Goal: Task Accomplishment & Management: Manage account settings

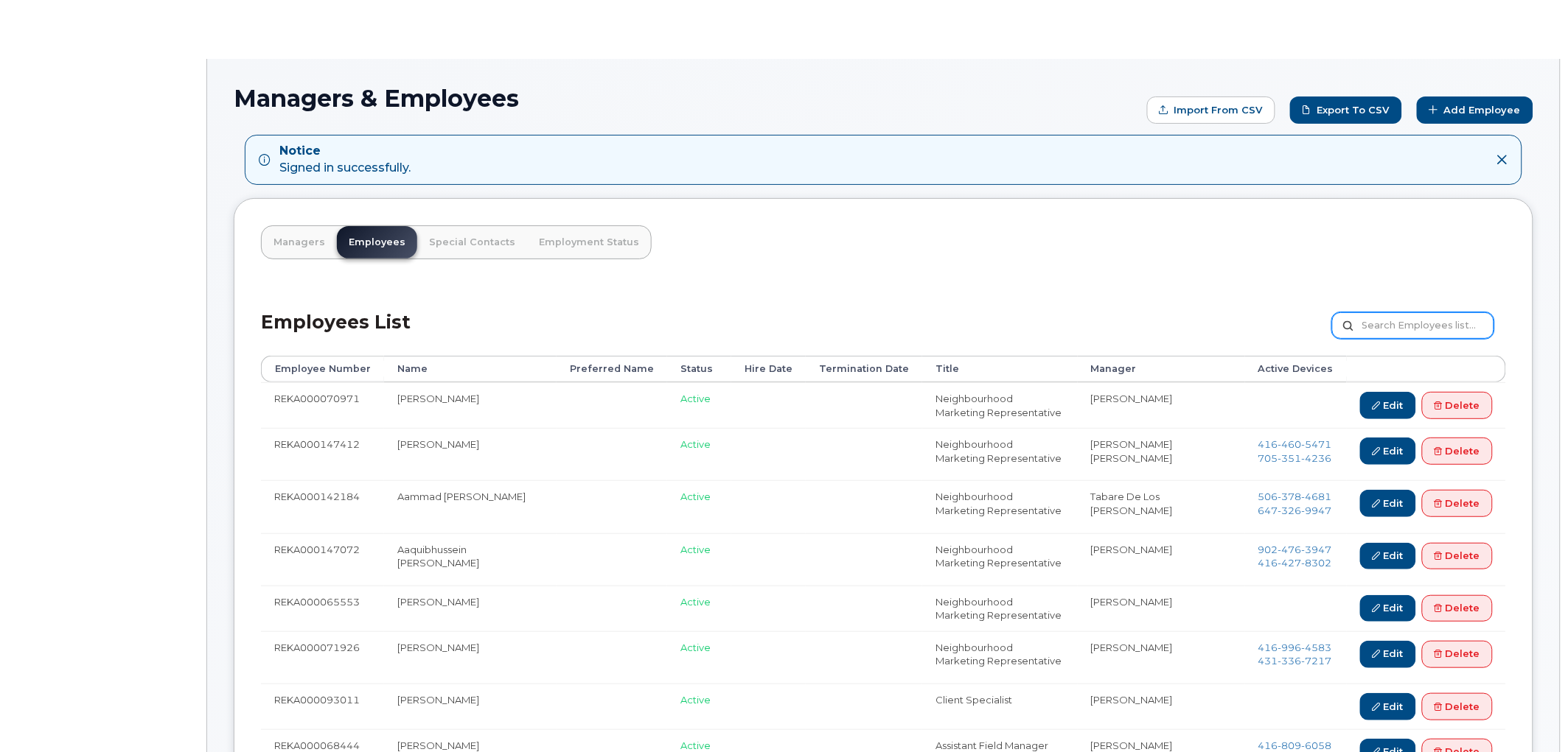
click at [1405, 325] on input "text" at bounding box center [1413, 325] width 162 height 26
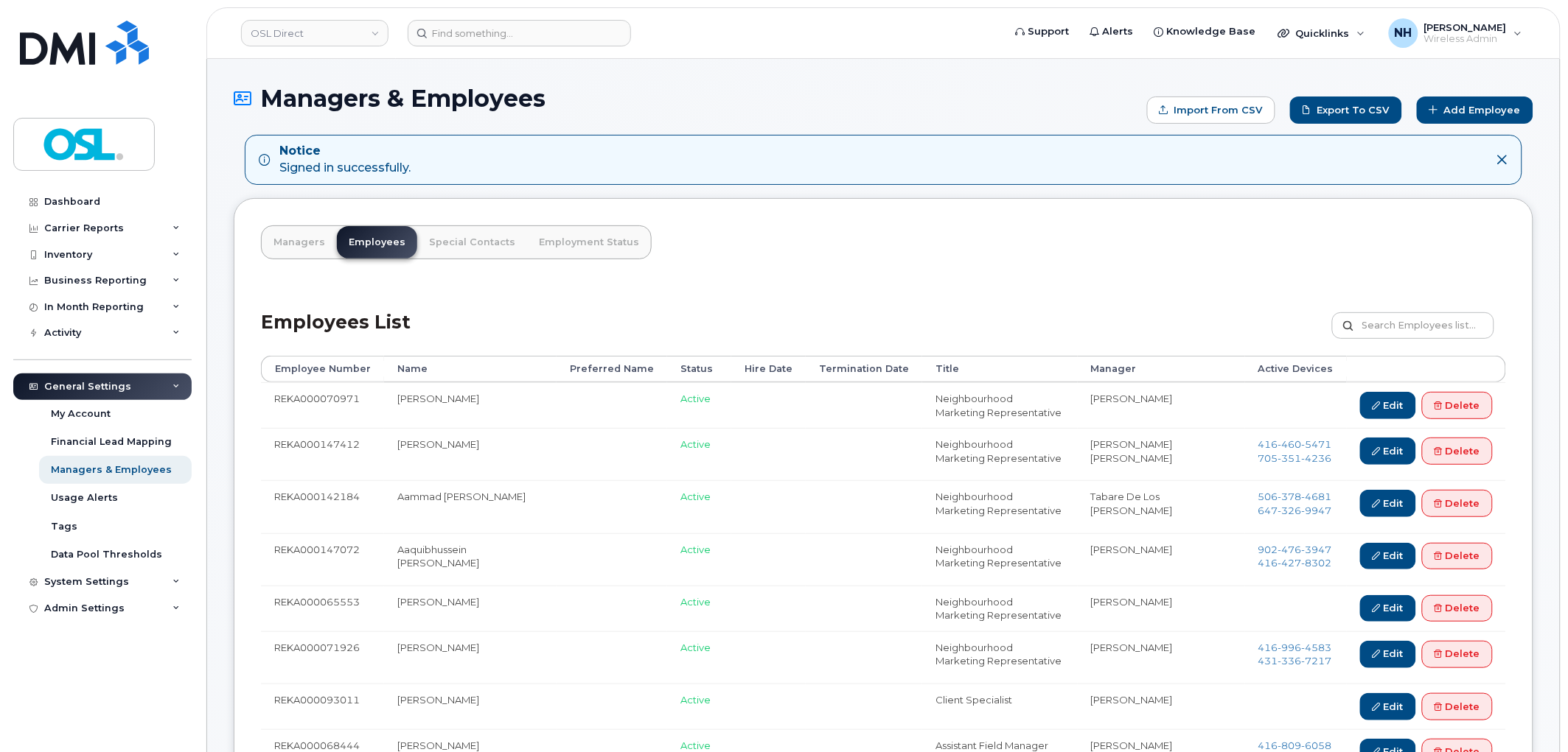
click at [1391, 303] on div "Employees List Customize Filter Refresh Export" at bounding box center [883, 321] width 1245 height 70
click at [1390, 316] on input "text" at bounding box center [1413, 325] width 162 height 26
click at [1390, 328] on input "text" at bounding box center [1413, 325] width 162 height 26
paste input "REKA000069366"
type input "REKA000069366"
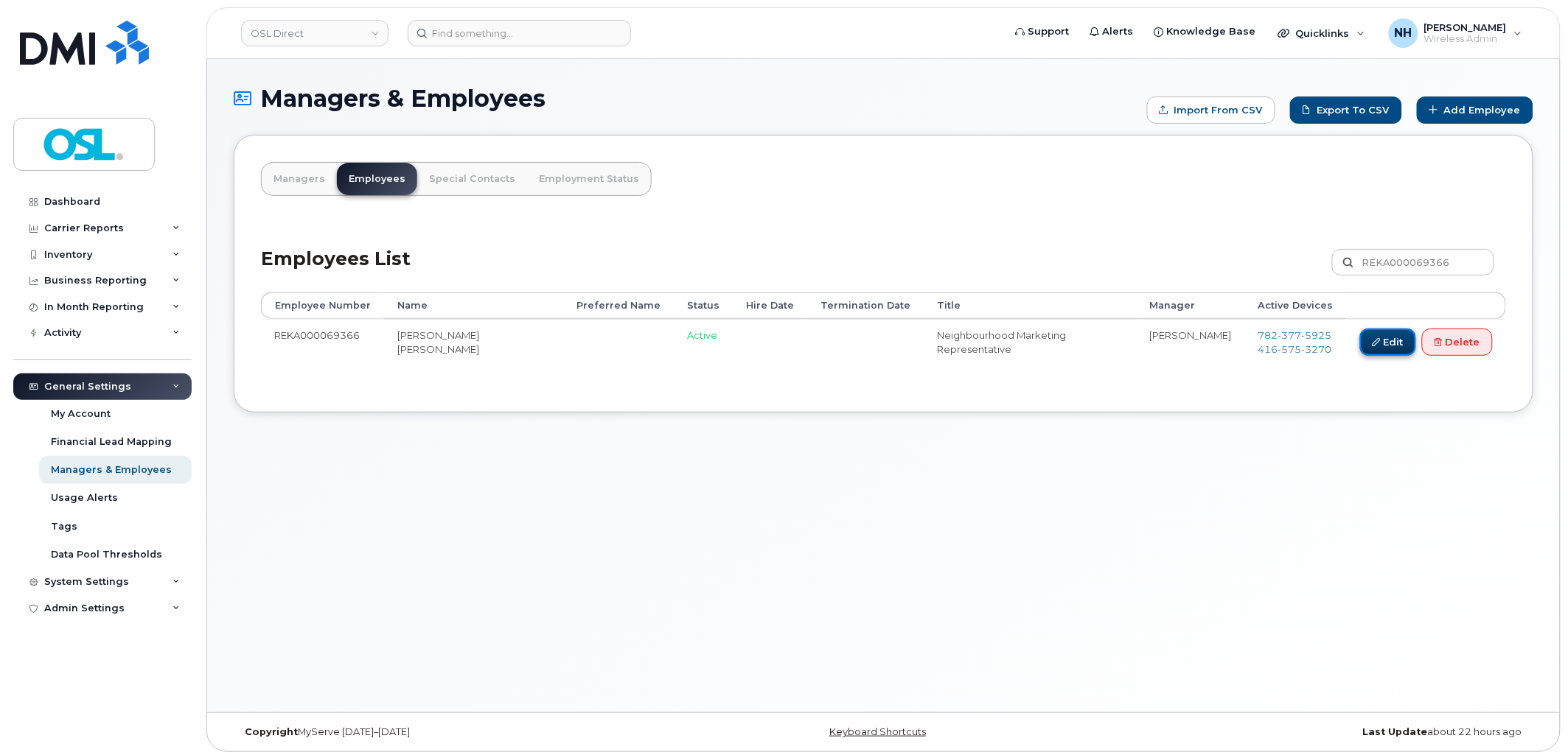
click at [1380, 346] on link "Edit" at bounding box center [1388, 342] width 56 height 27
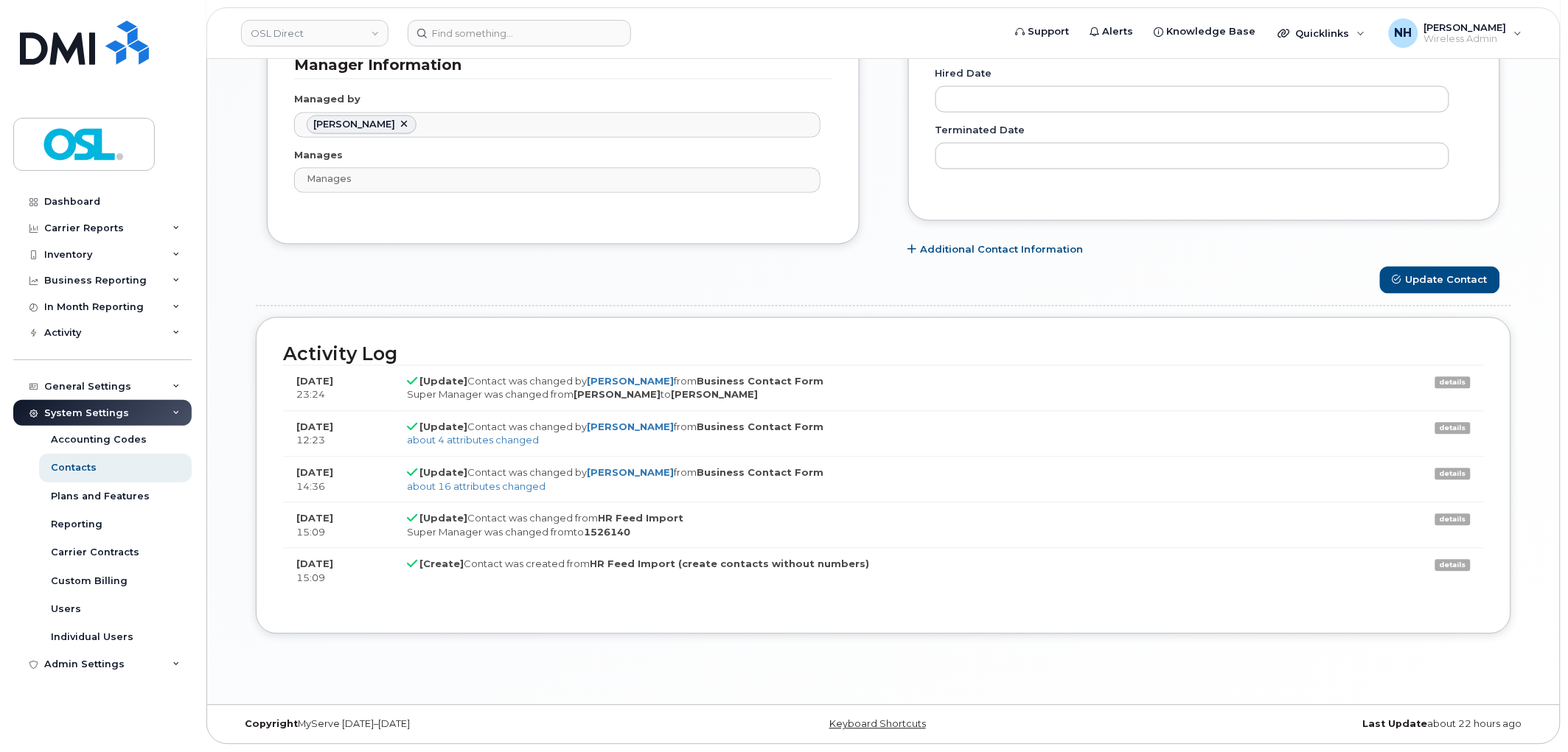
scroll to position [45, 0]
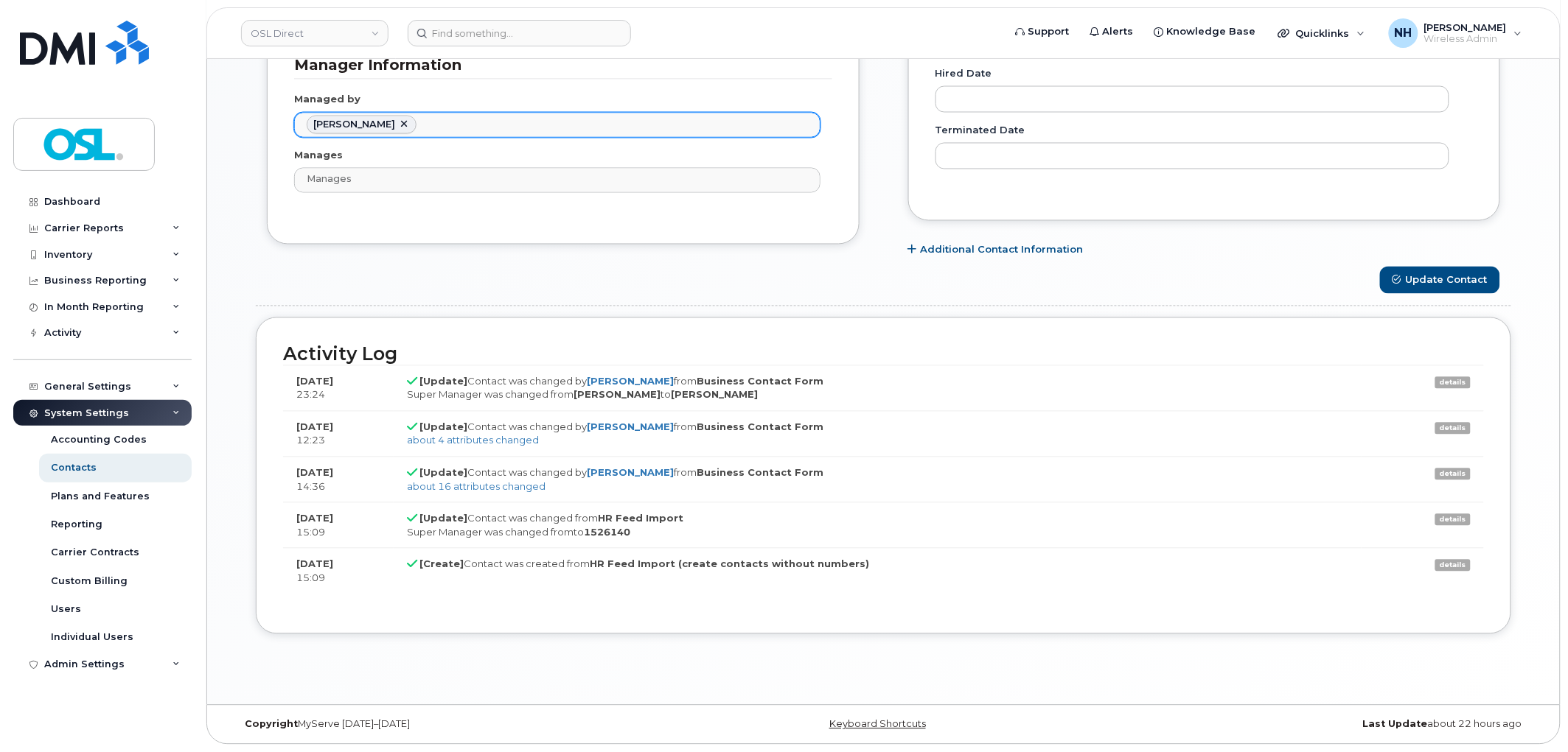
click at [410, 120] on link at bounding box center [404, 126] width 12 height 12
paste input "Spiro El Bitar"
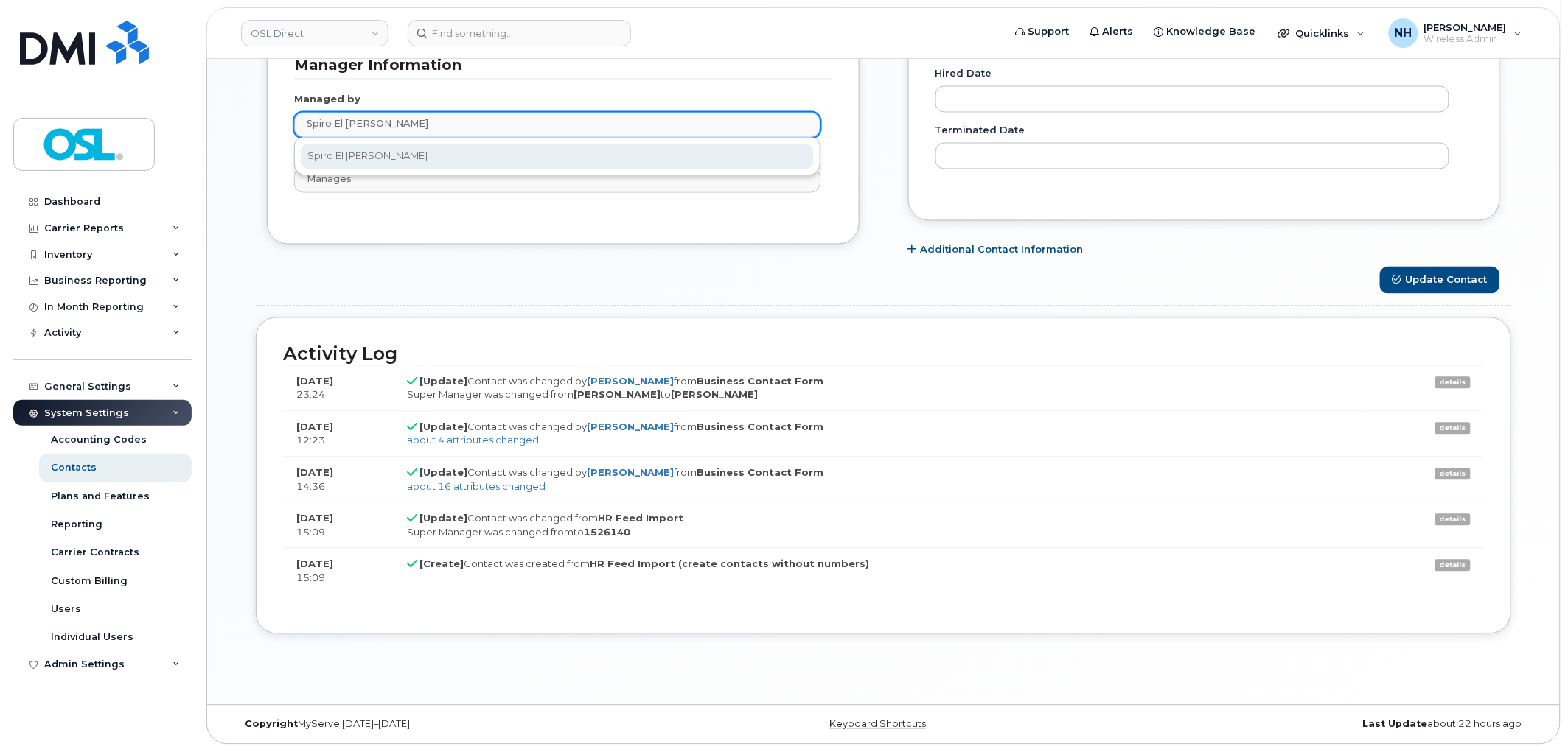
type input "Spiro El [PERSON_NAME]"
type input "1526131"
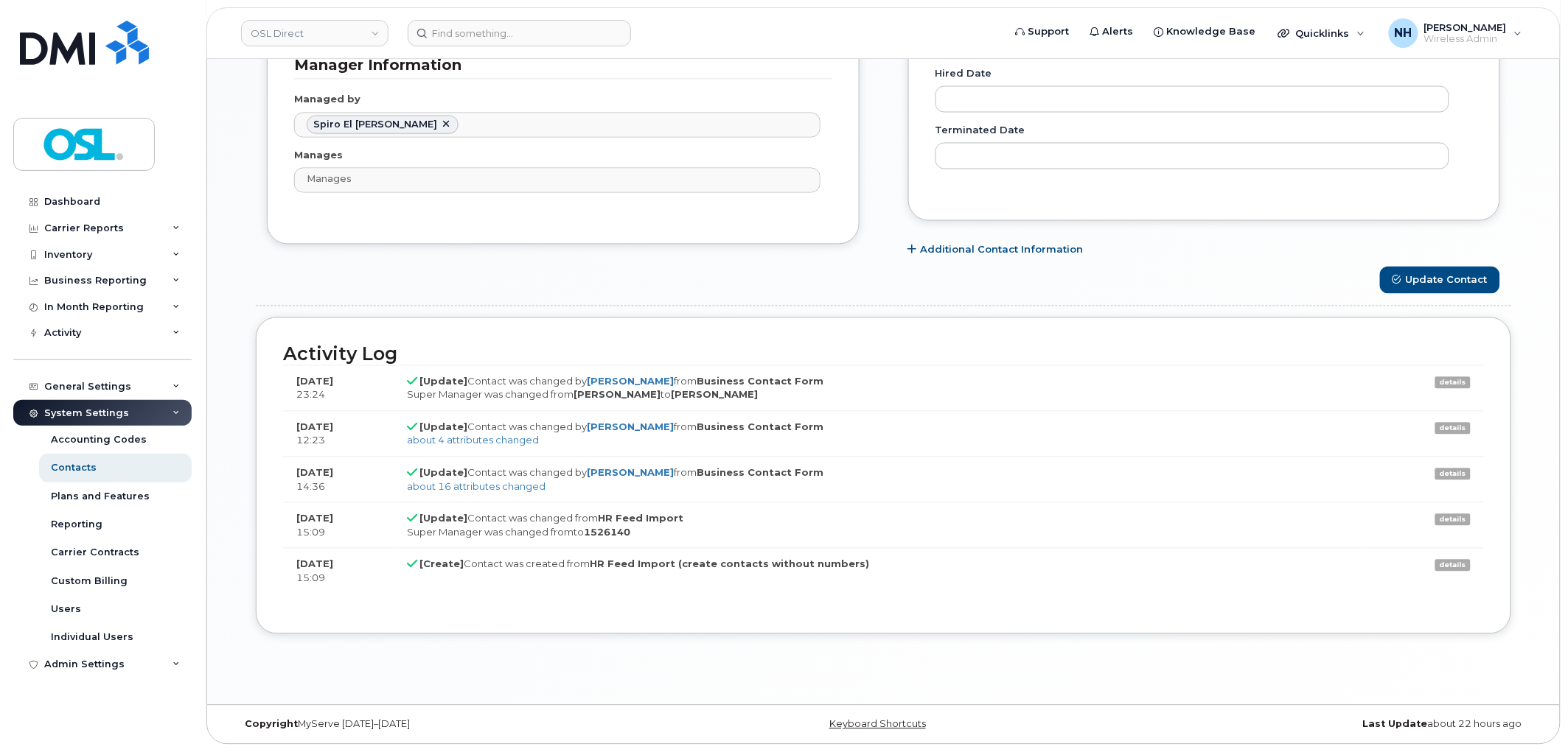
scroll to position [0, 0]
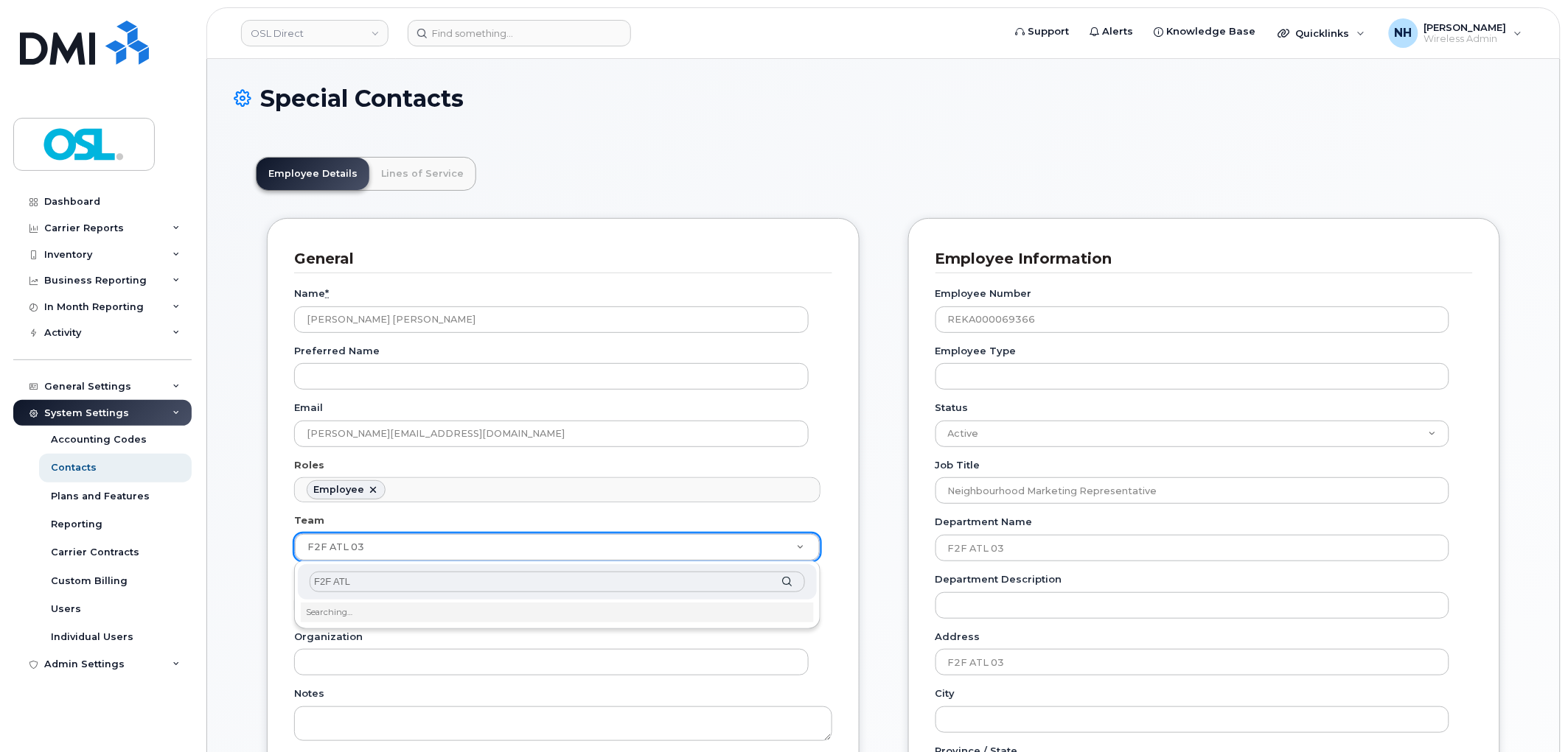
type input "F2F ATL"
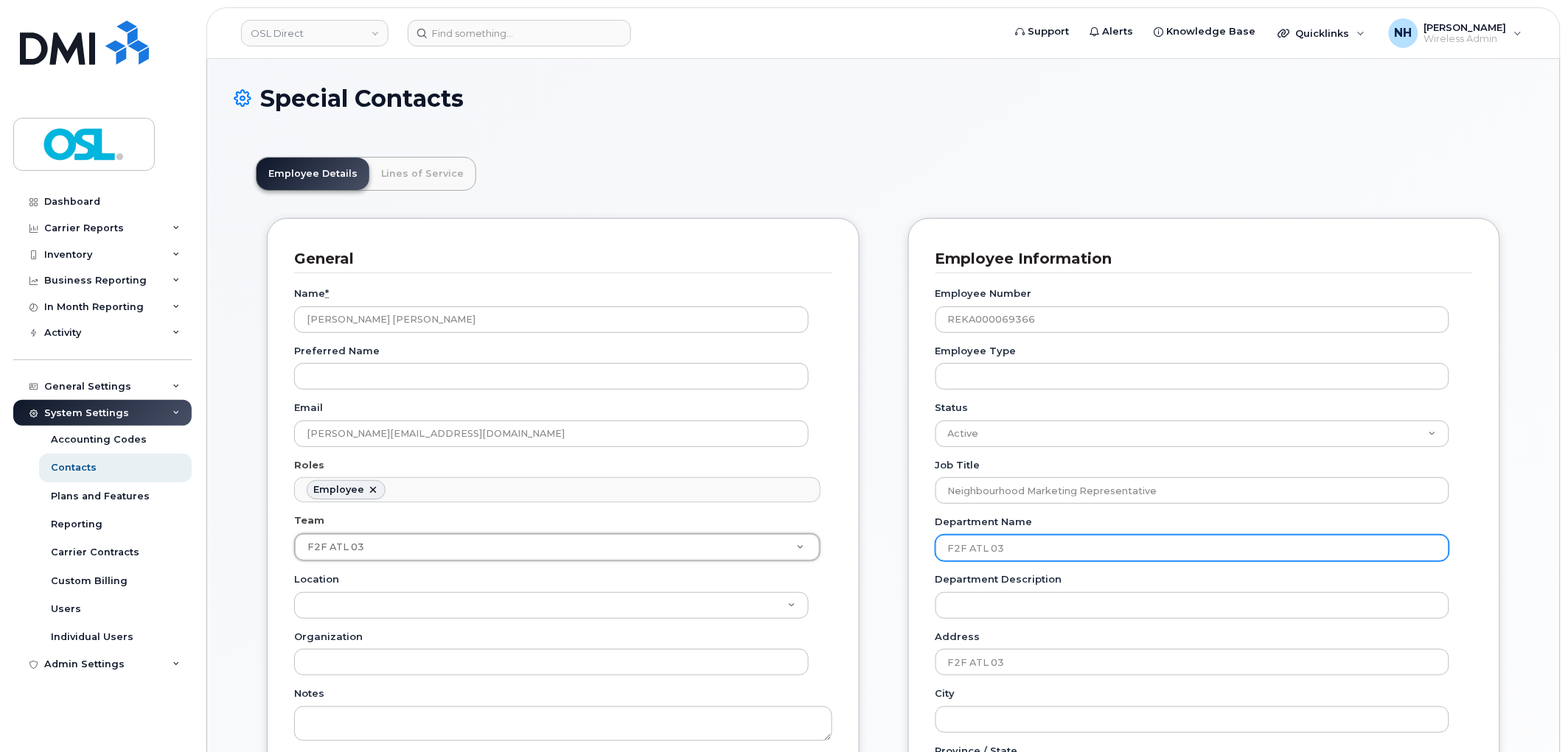
click at [1074, 550] on input "F2F ATL 03" at bounding box center [1193, 547] width 514 height 26
click at [1072, 548] on input "F2F ATL 03" at bounding box center [1193, 547] width 514 height 26
paste input "F2F ATL 08"
type input "F2F ATL 08"
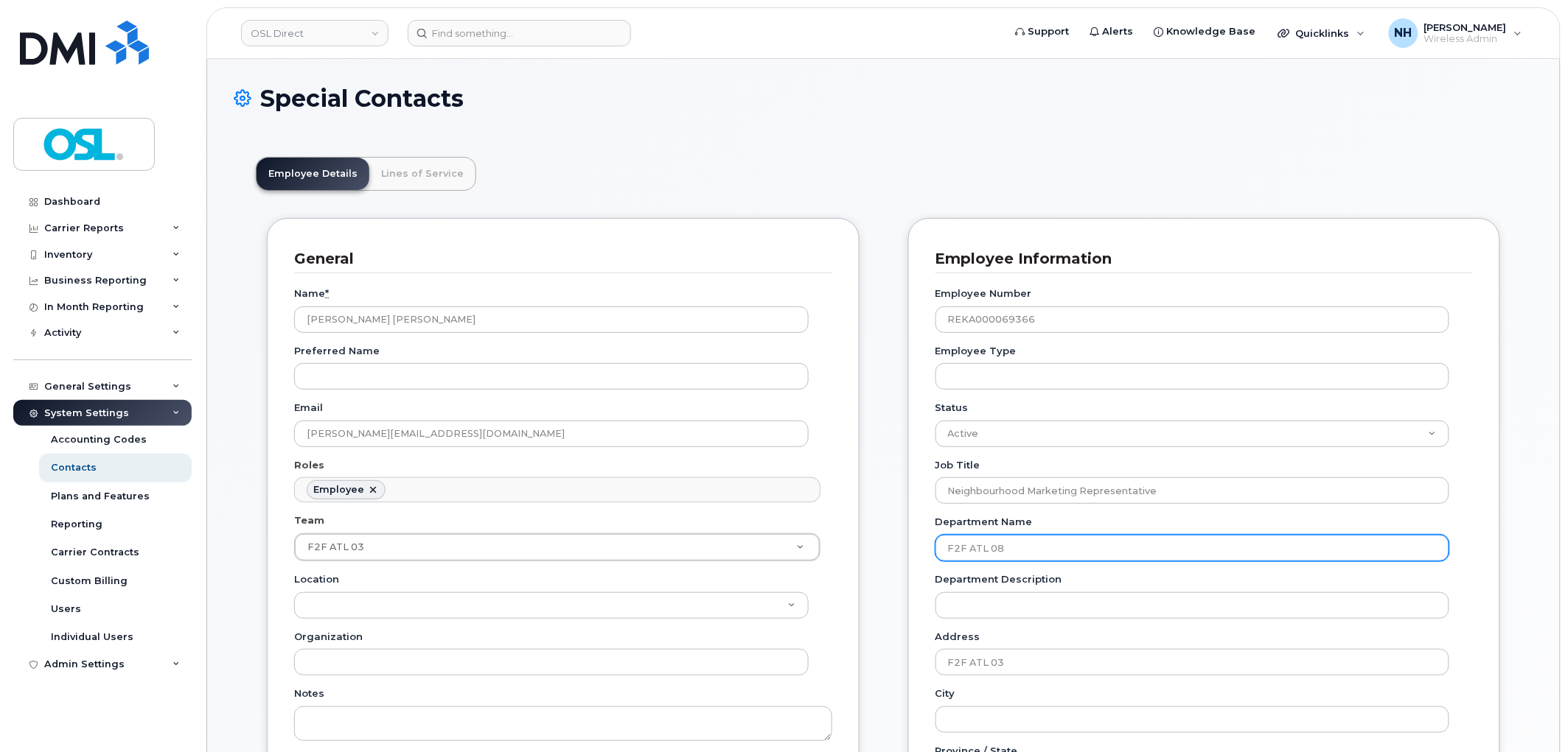
type input "F2F ATL 08"
click at [1020, 648] on div "Address F2F ATL 03" at bounding box center [1199, 653] width 526 height 47
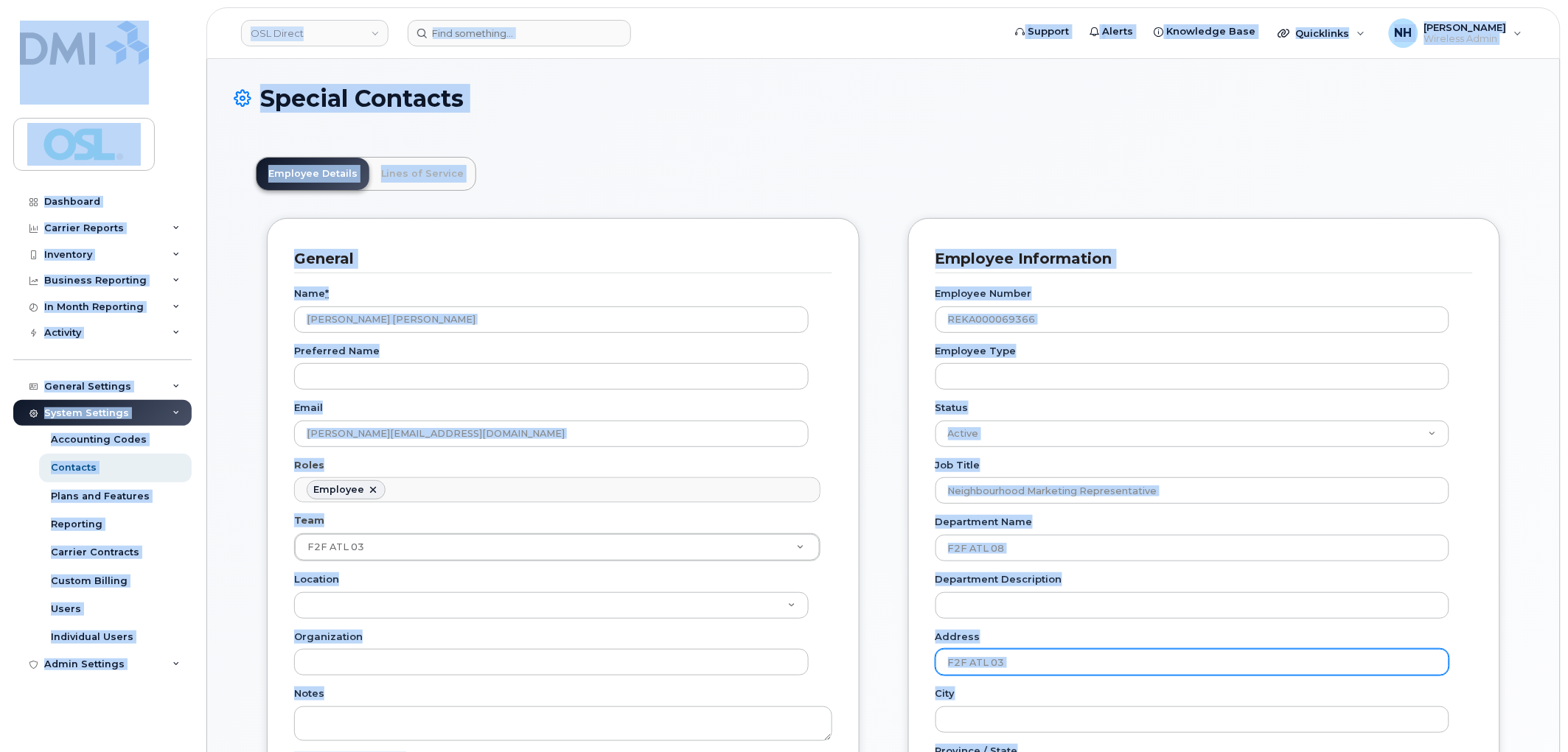
click at [1020, 652] on input "F2F ATL 03" at bounding box center [1193, 662] width 514 height 26
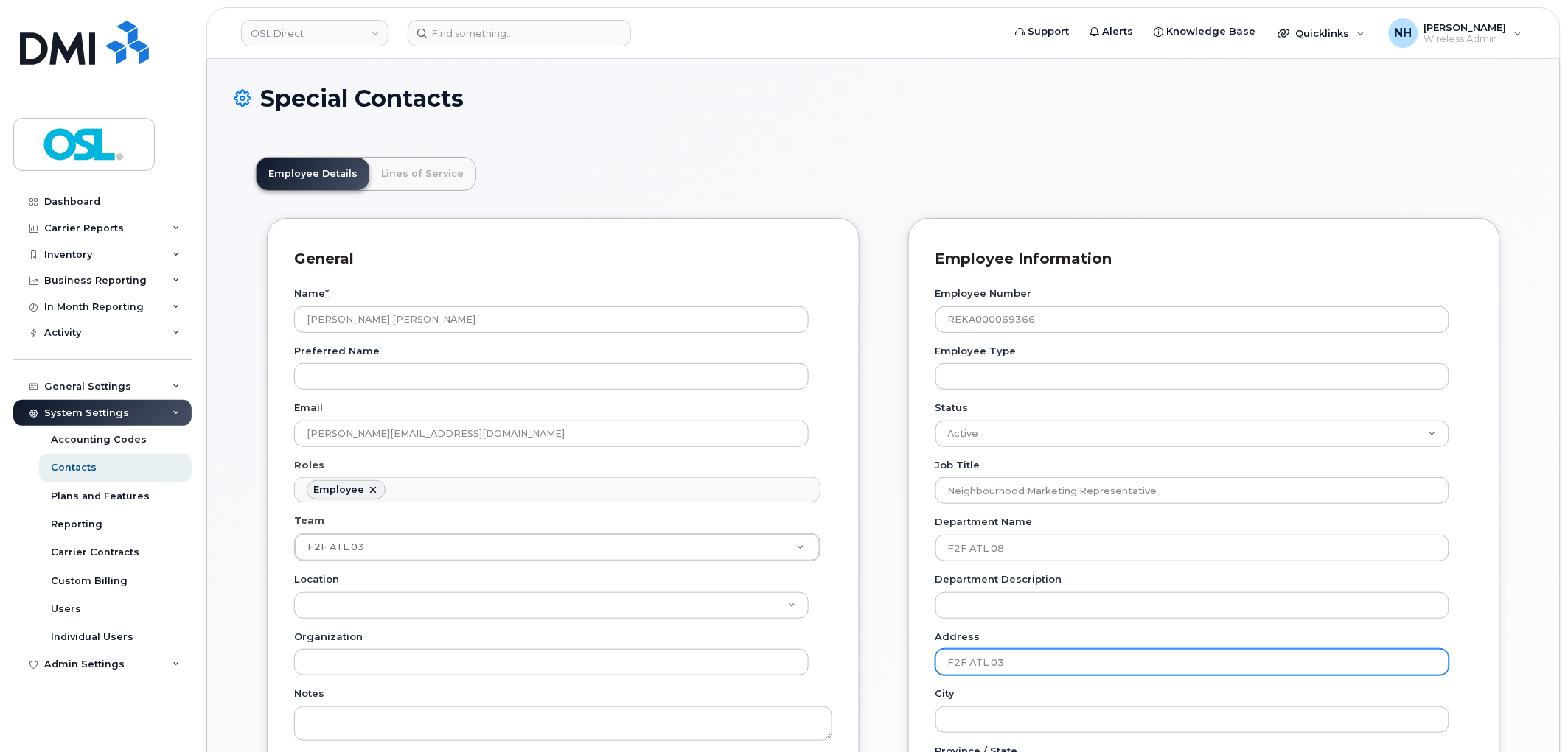
click at [1023, 659] on input "F2F ATL 03" at bounding box center [1193, 662] width 514 height 26
paste input "F2F ATL 08"
type input "F2F ATL 08"
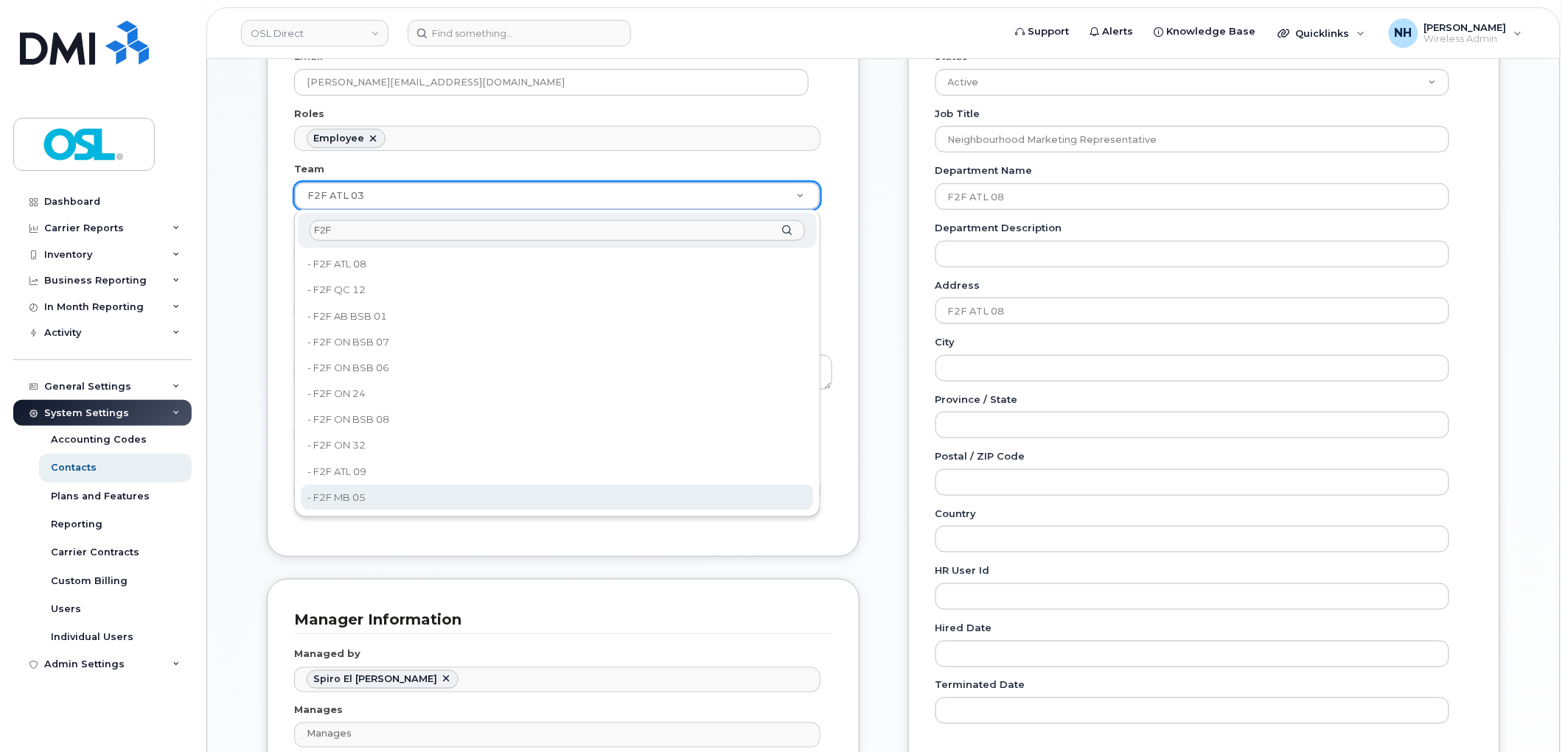
scroll to position [327, 0]
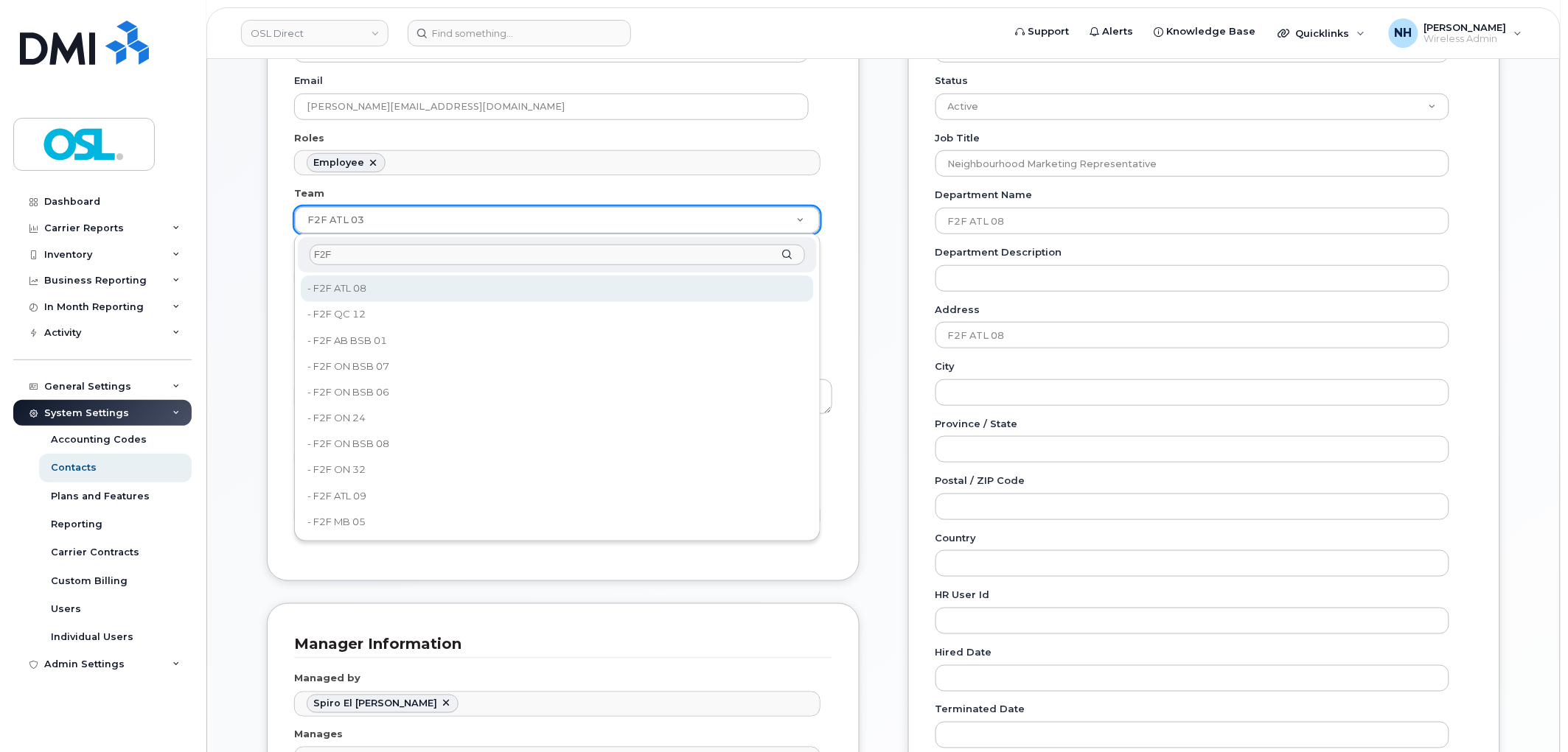
type input "F2F"
type input "5803722"
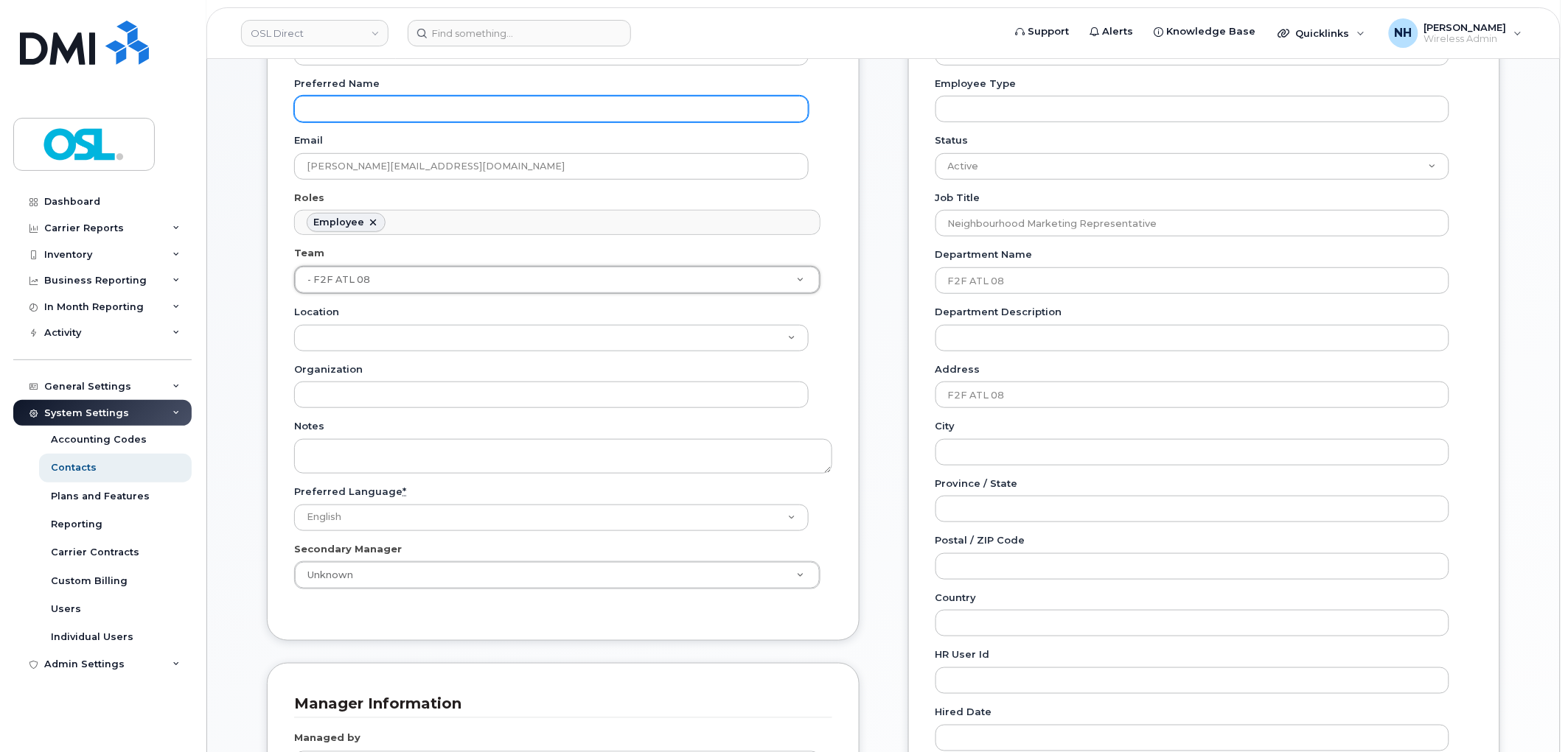
scroll to position [0, 0]
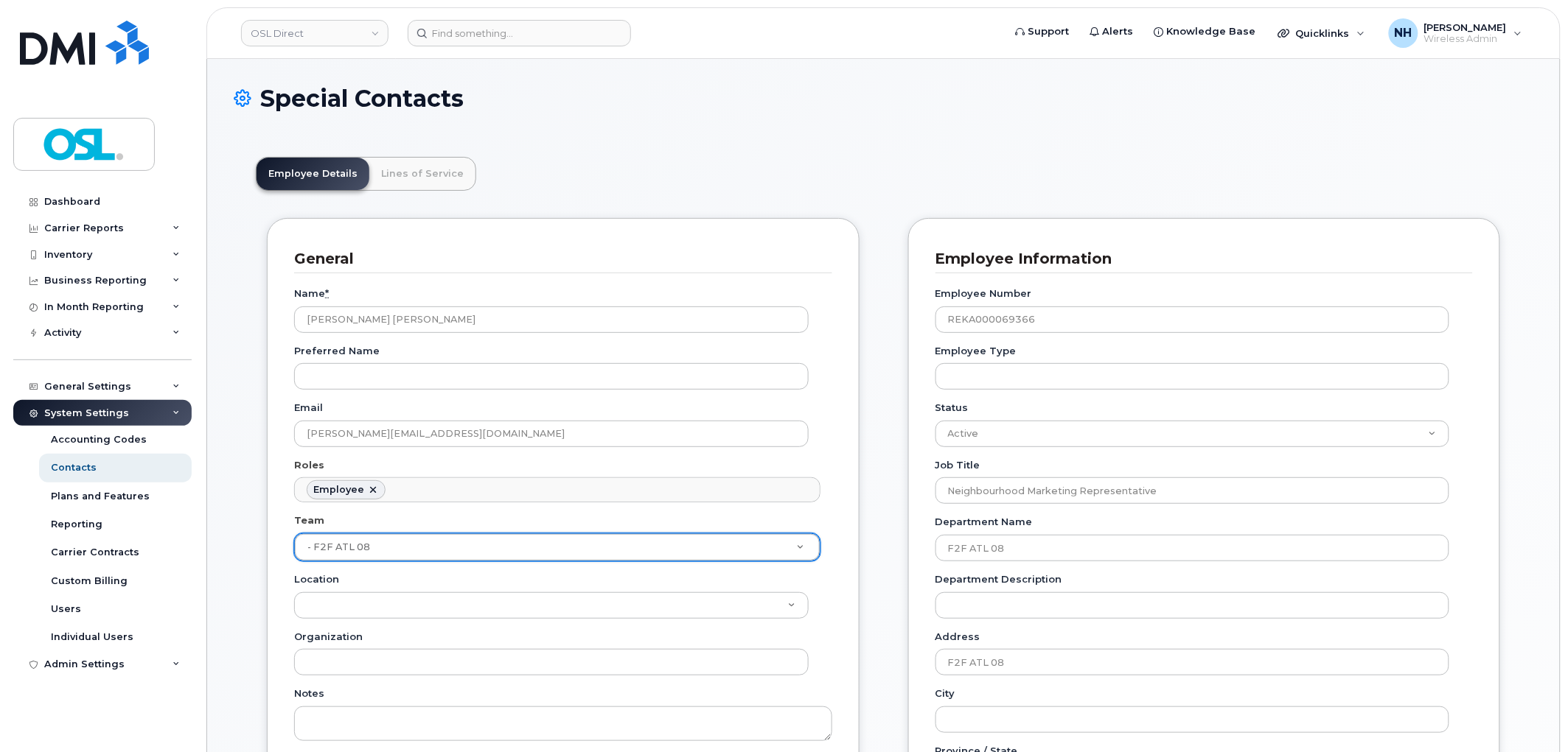
drag, startPoint x: 377, startPoint y: 536, endPoint x: 359, endPoint y: 549, distance: 22.2
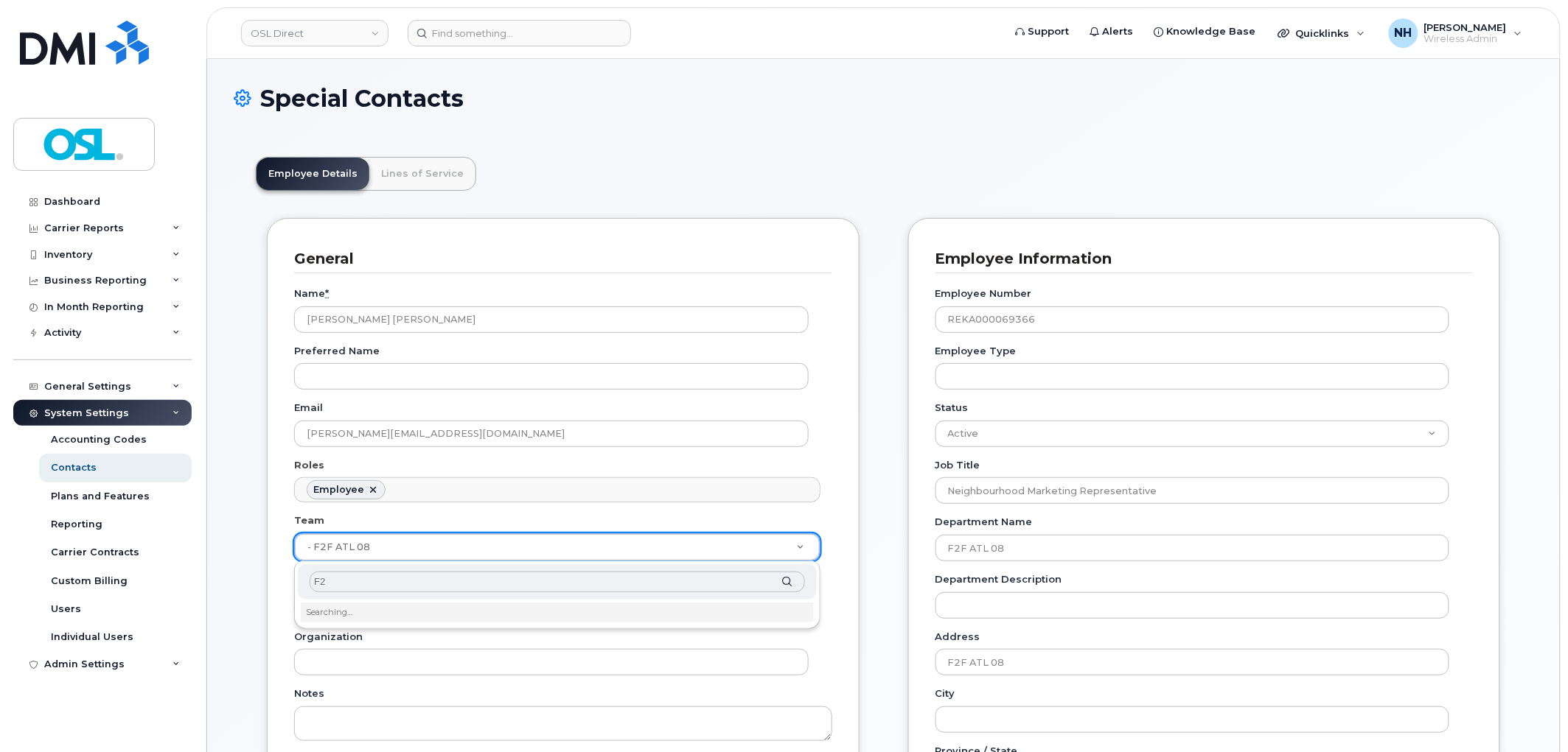
type input "F2F"
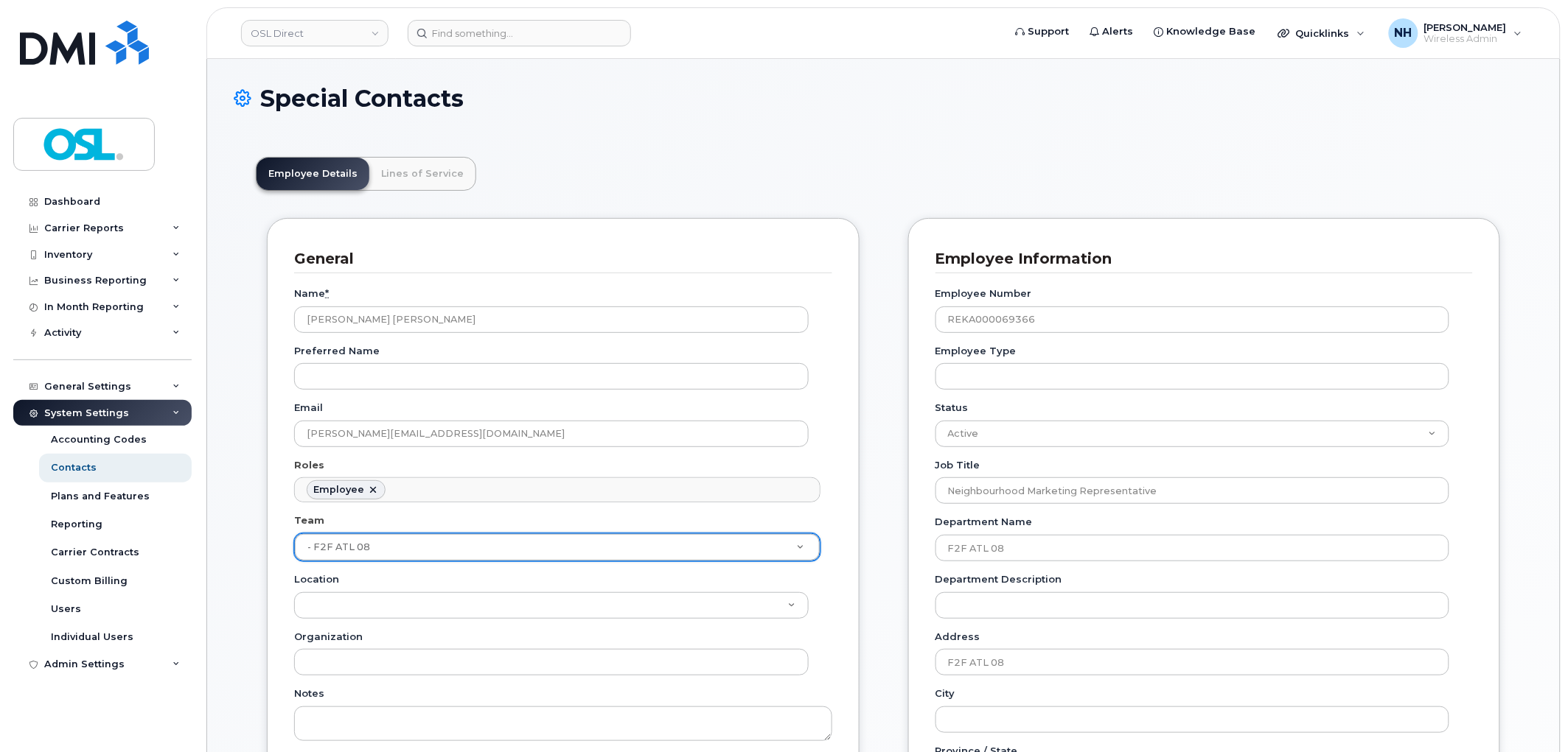
scroll to position [908, 0]
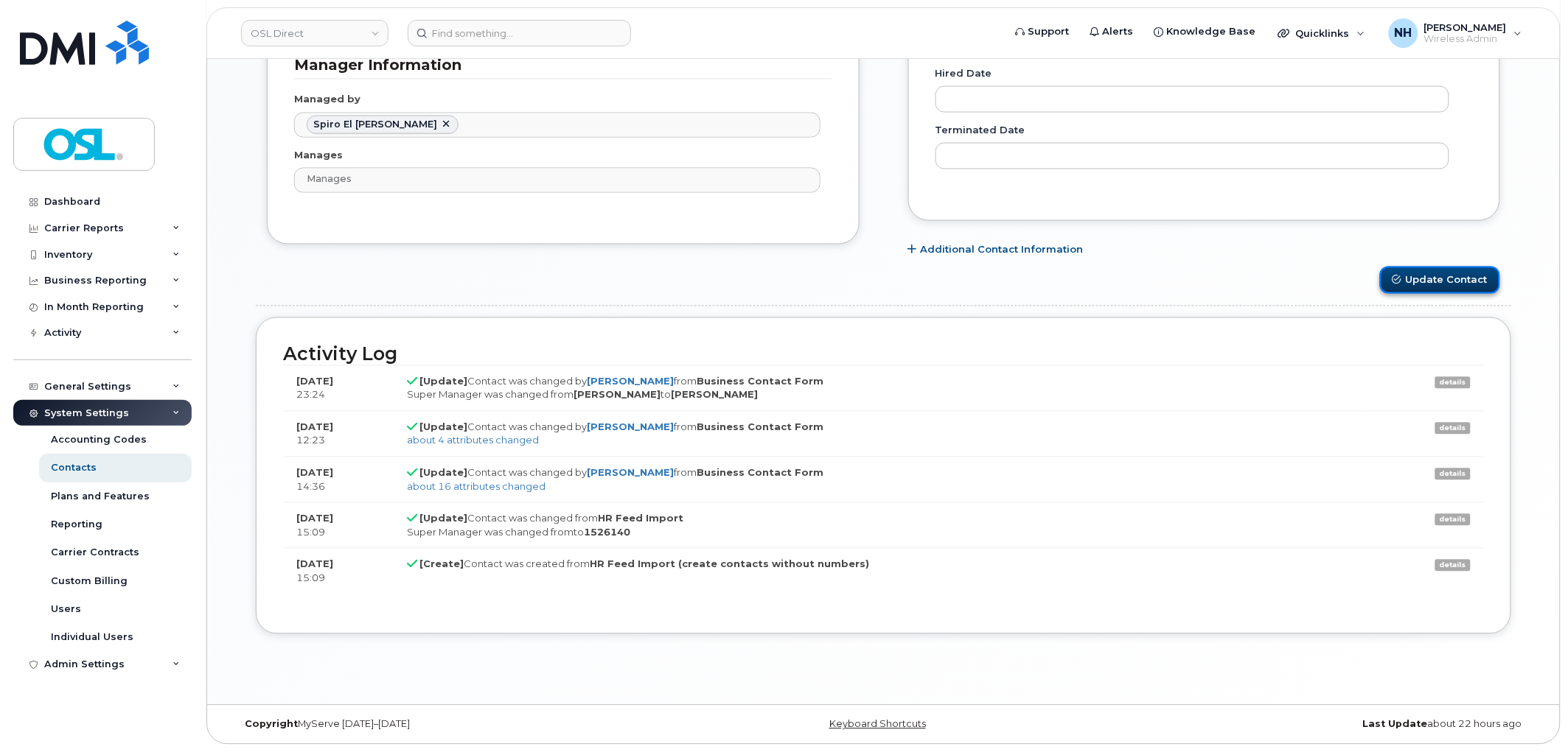
click at [1425, 271] on button "Update Contact" at bounding box center [1440, 280] width 121 height 27
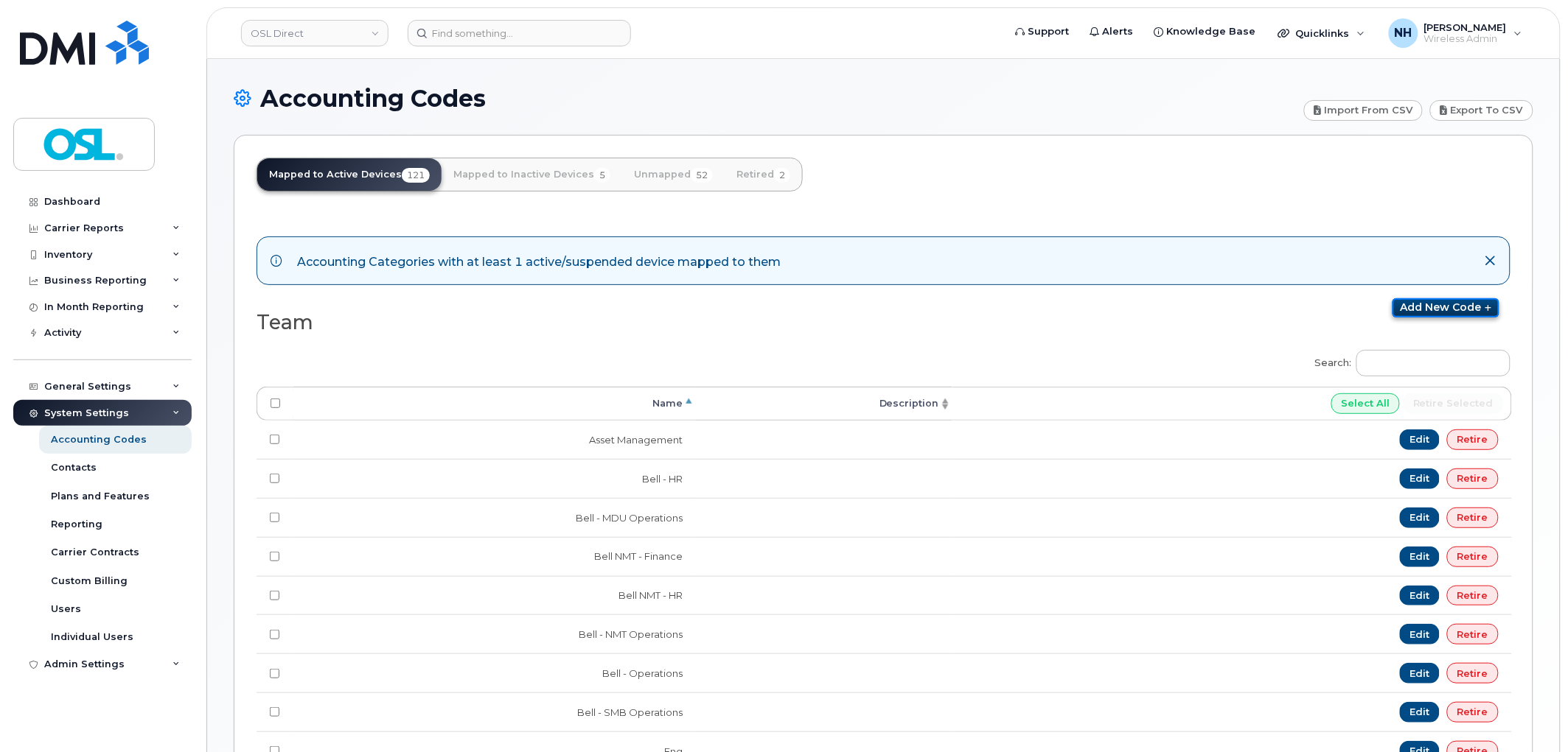
click at [1428, 317] on link "Add new code" at bounding box center [1446, 308] width 107 height 20
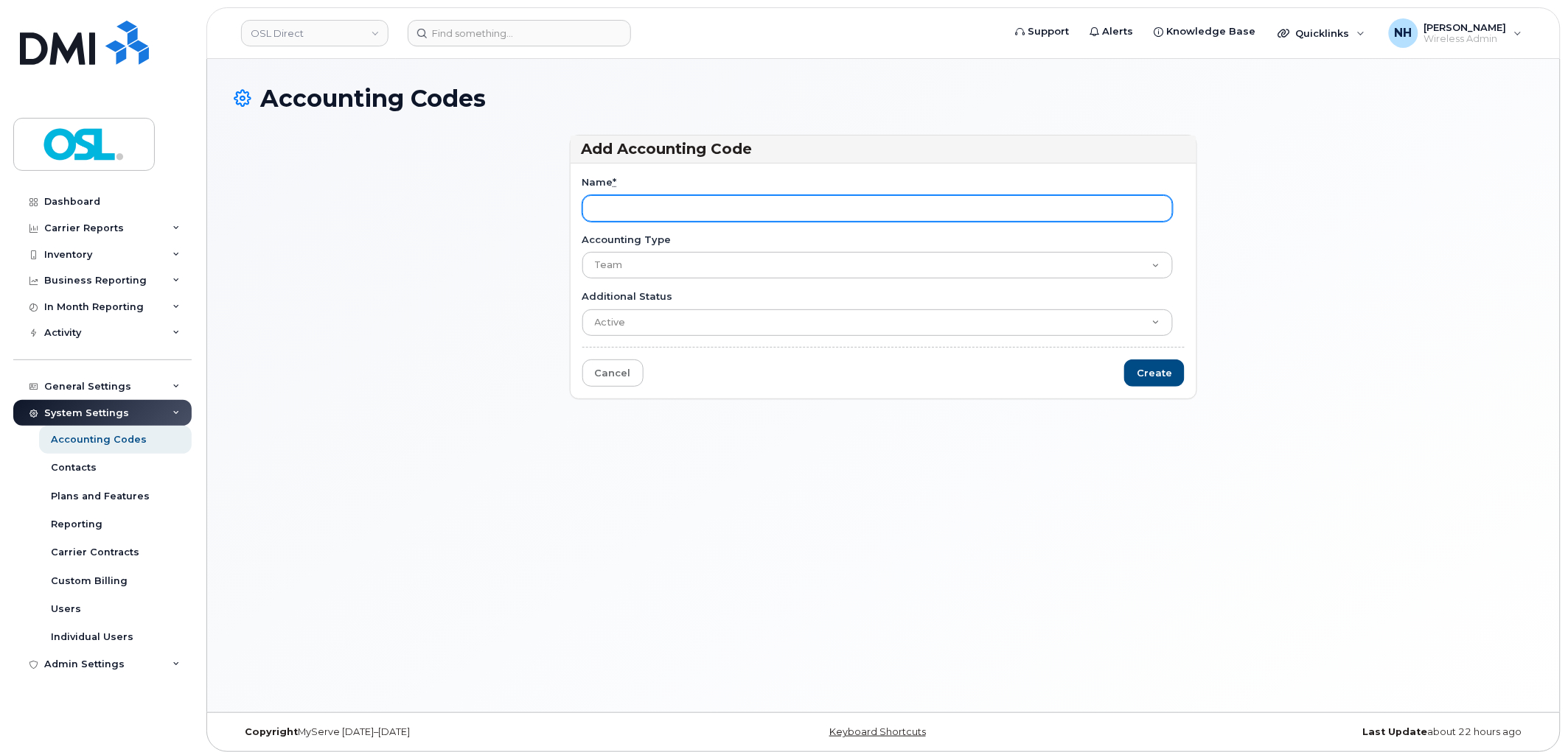
click at [740, 205] on input "Name *" at bounding box center [878, 208] width 591 height 26
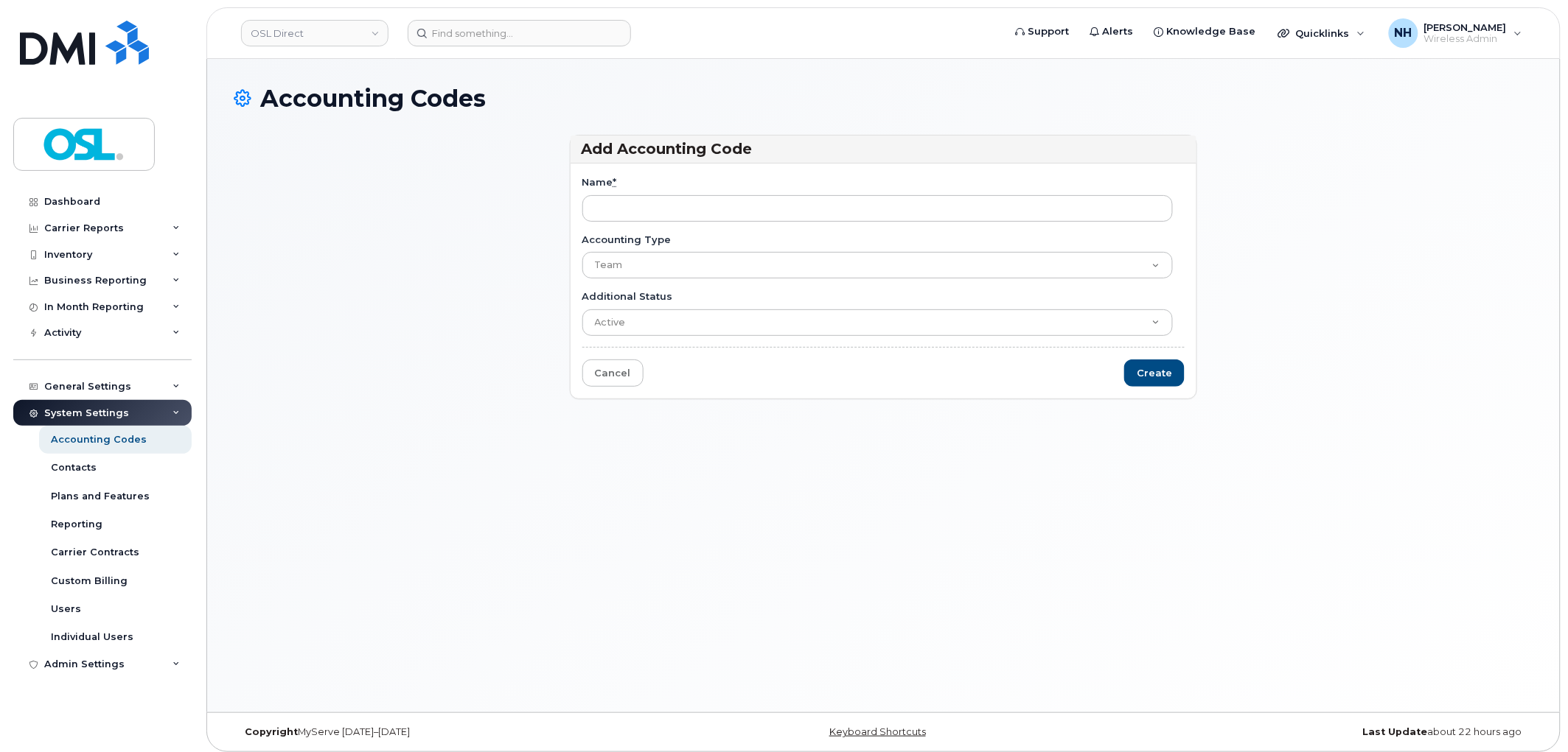
click at [773, 516] on div "Accounting Codes Add Accounting Code Name * Accounting Type Team Additional Sta…" at bounding box center [883, 385] width 1352 height 654
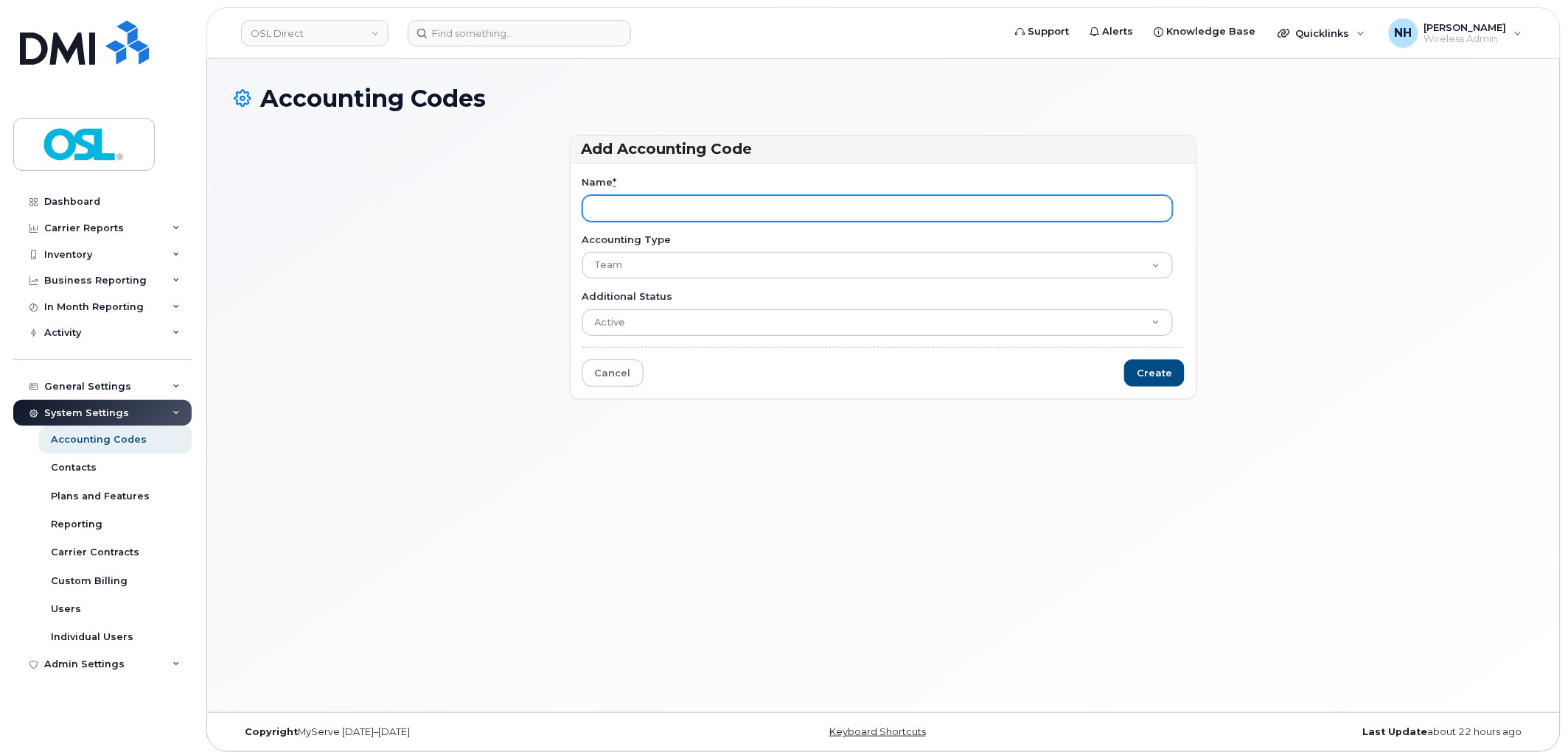
click at [704, 207] on input "Name *" at bounding box center [878, 208] width 591 height 26
paste input "F2F ATL 08"
type input "F2F ATL 08"
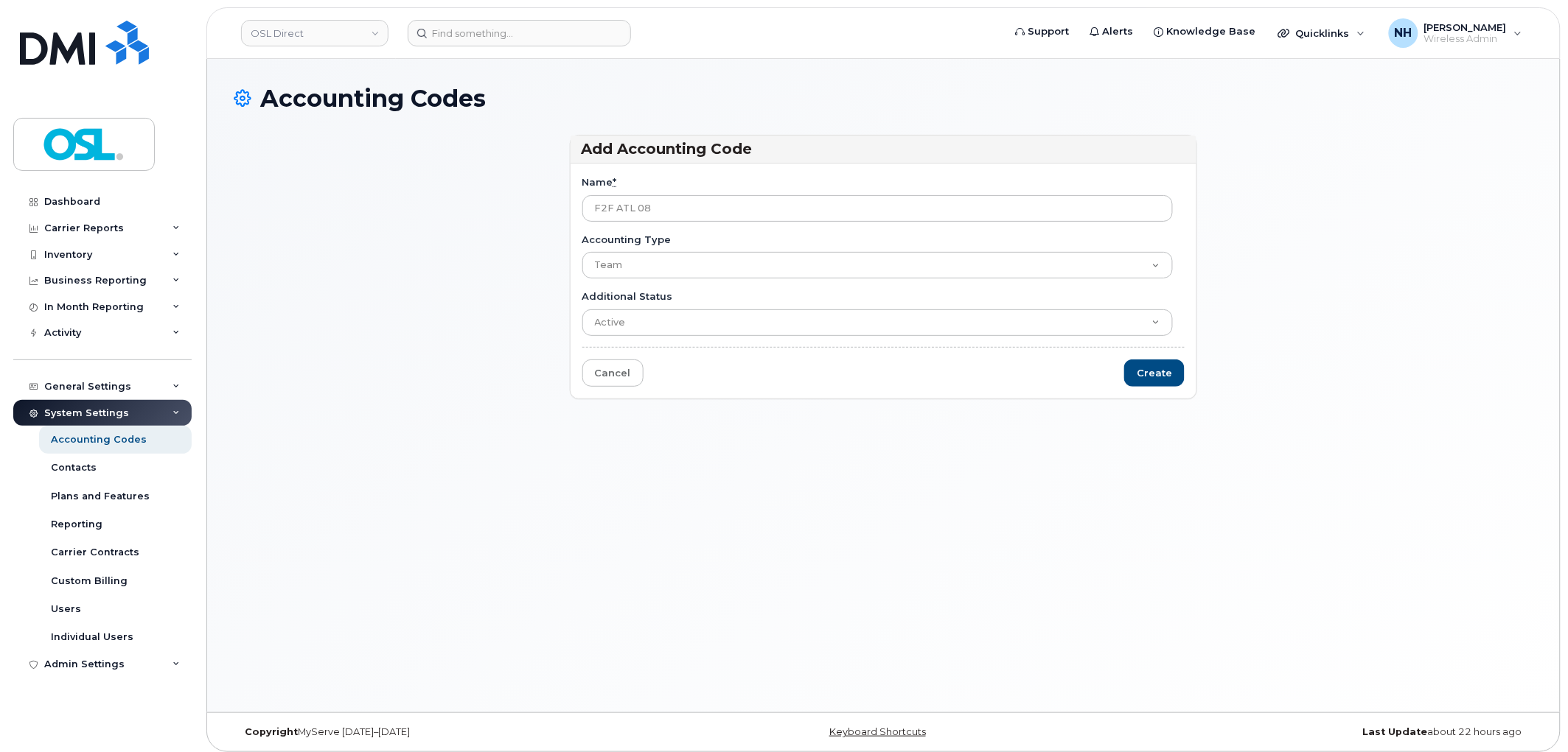
click at [941, 556] on div "Accounting Codes Add Accounting Code Name * F2F ATL 08 Accounting Type Team Add…" at bounding box center [883, 385] width 1352 height 654
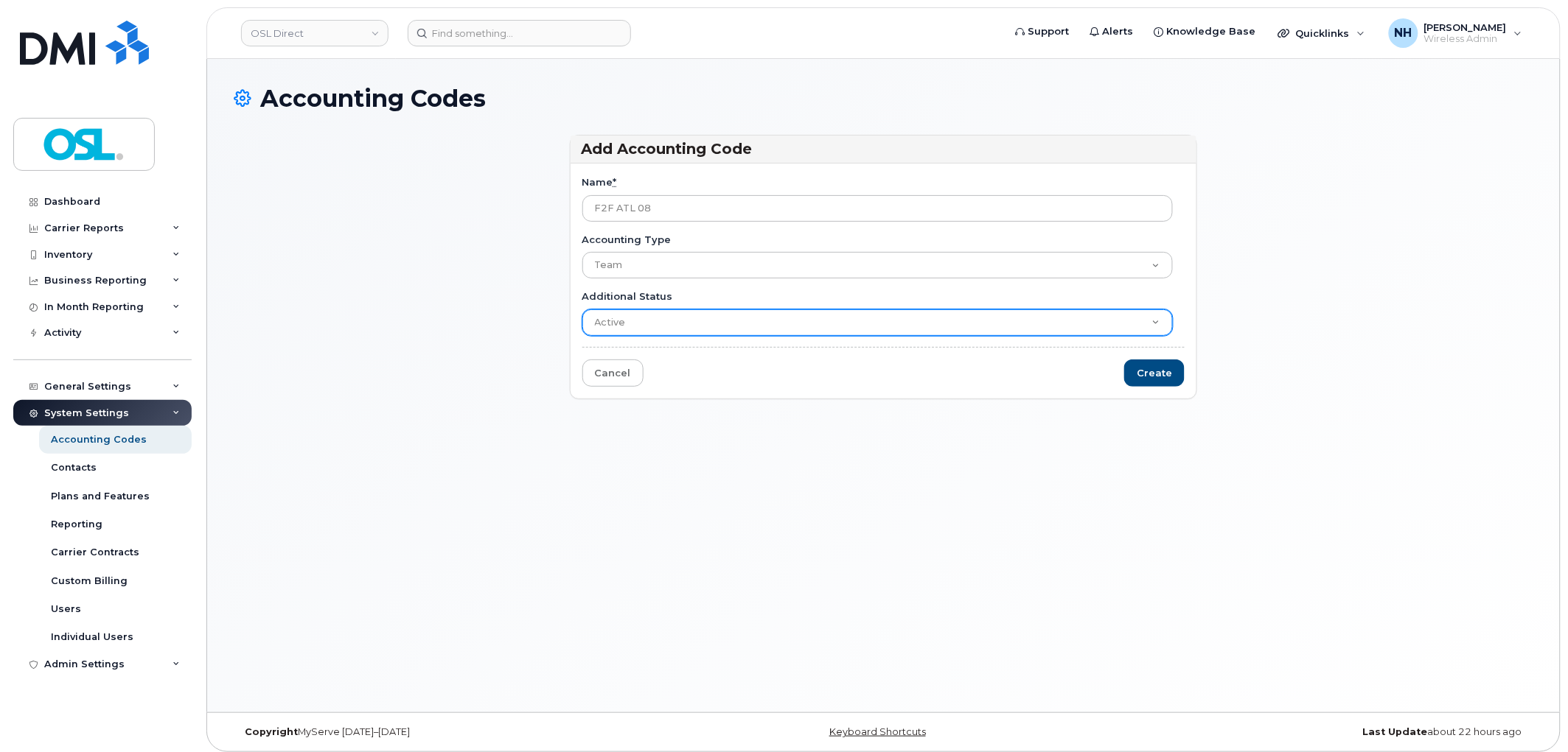
click at [745, 320] on select "Active Suspended Cancelled Closed" at bounding box center [878, 323] width 591 height 26
click at [745, 333] on select "Active Suspended Cancelled Closed" at bounding box center [878, 323] width 591 height 26
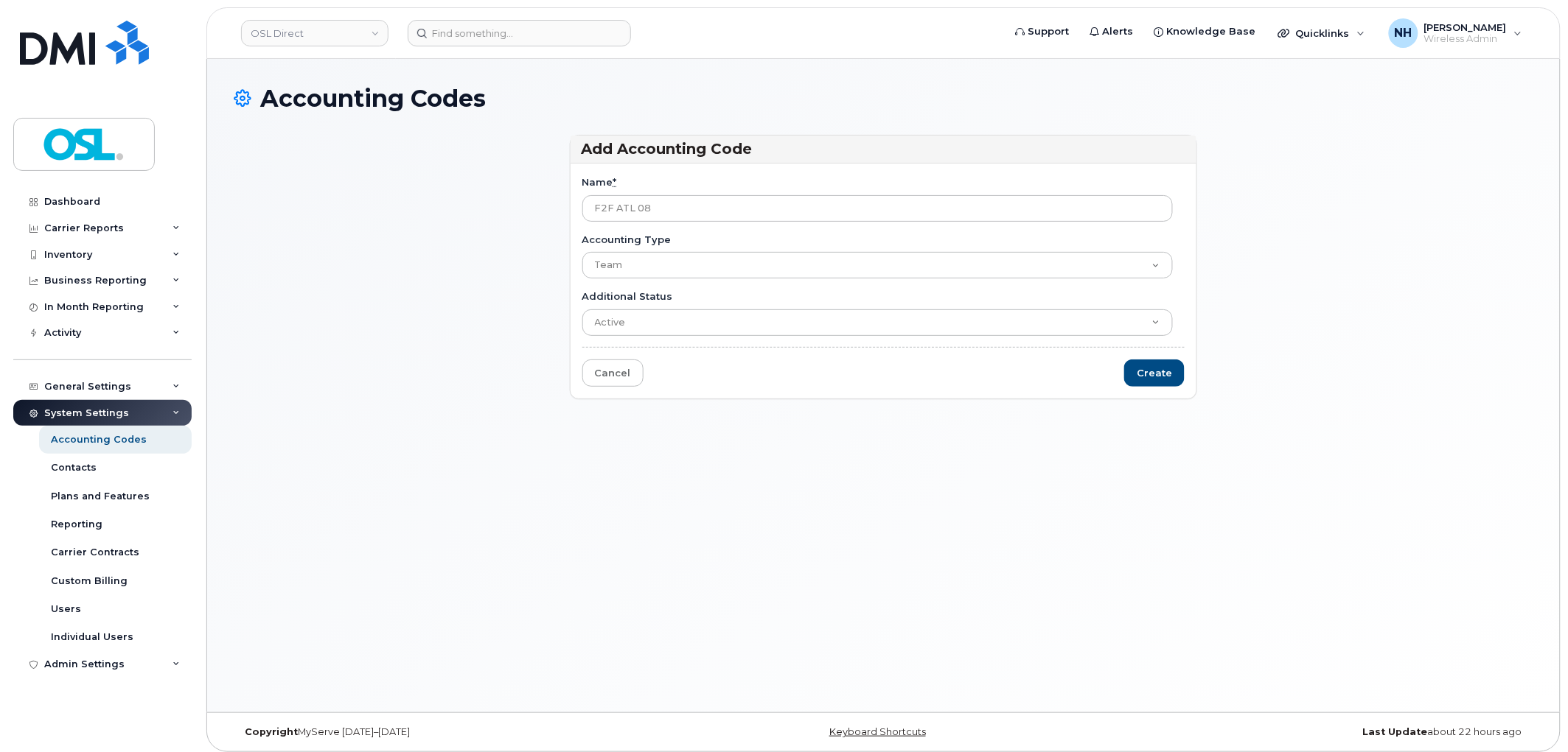
click at [908, 181] on div "Name * F2F ATL 08" at bounding box center [884, 199] width 603 height 47
click at [1155, 372] on input "Create" at bounding box center [1154, 373] width 60 height 27
type input "Saving..."
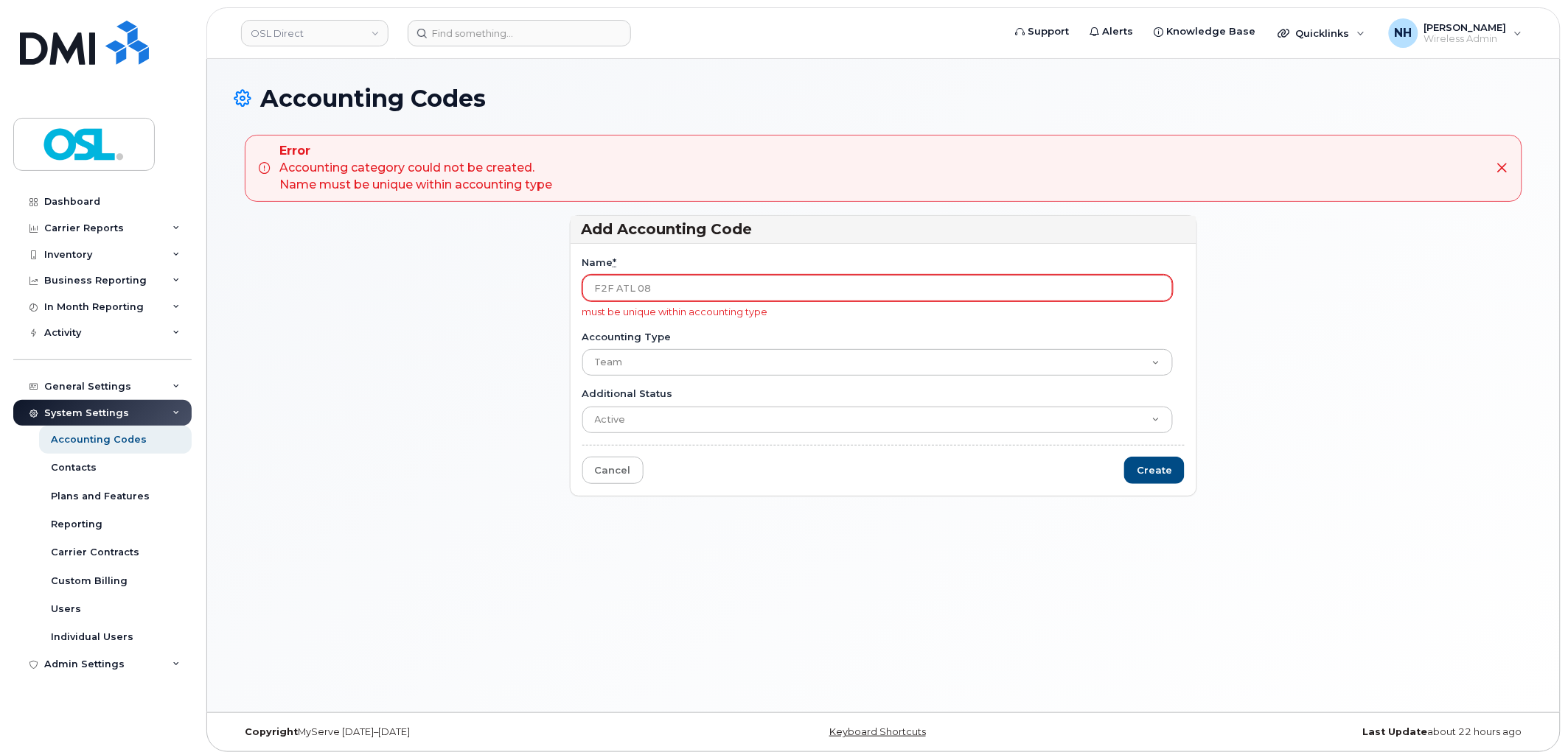
click at [686, 280] on input "F2F ATL 08" at bounding box center [878, 288] width 591 height 26
click at [686, 654] on div "Accounting Codes Error Accounting category could not be created. Name must be u…" at bounding box center [883, 385] width 1352 height 654
click at [690, 328] on form "Name * F2F ATL 08 must be unique within accounting type Accounting Type Team Ad…" at bounding box center [884, 369] width 603 height 228
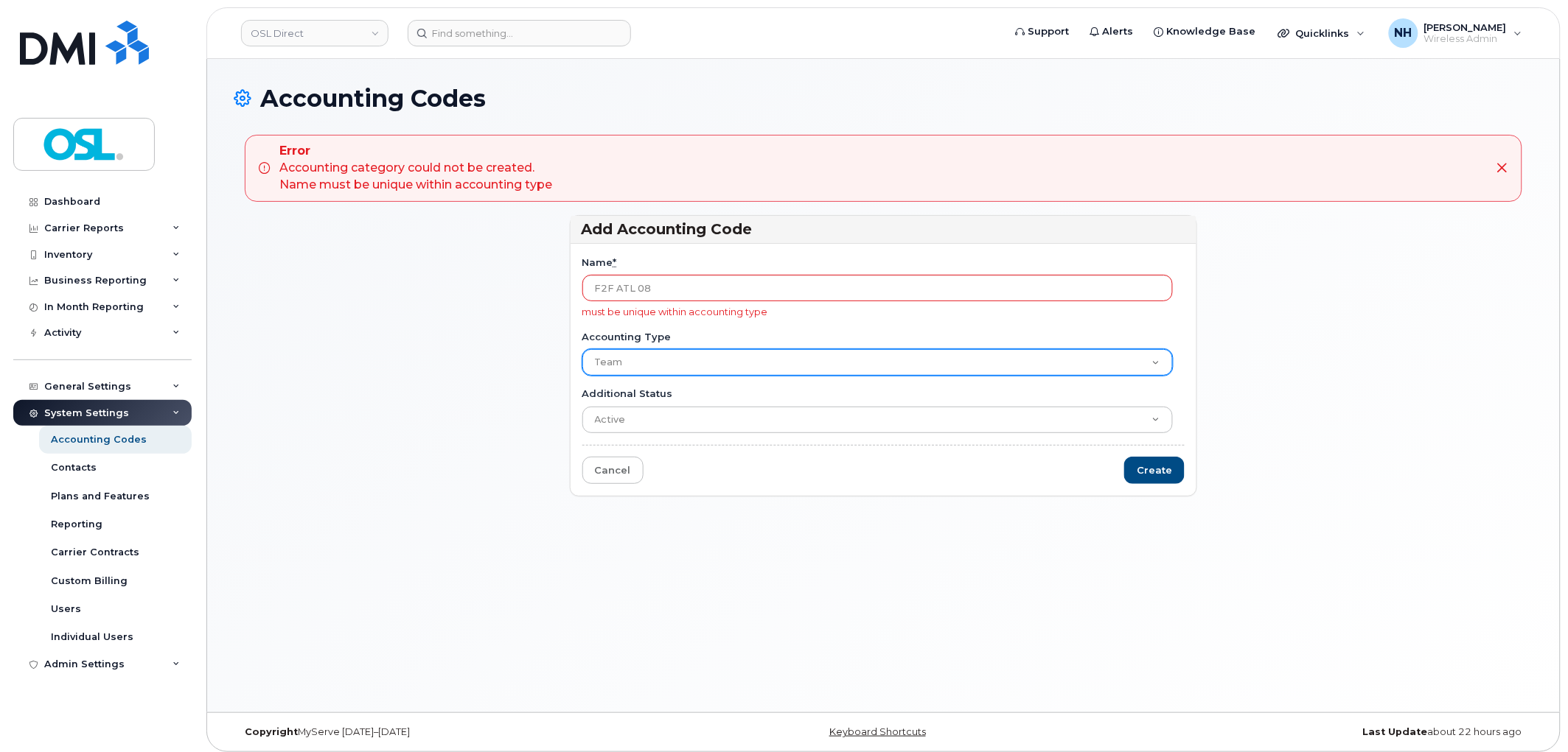
click at [669, 365] on select "Team" at bounding box center [878, 362] width 591 height 26
click at [665, 371] on select "Team" at bounding box center [878, 362] width 591 height 26
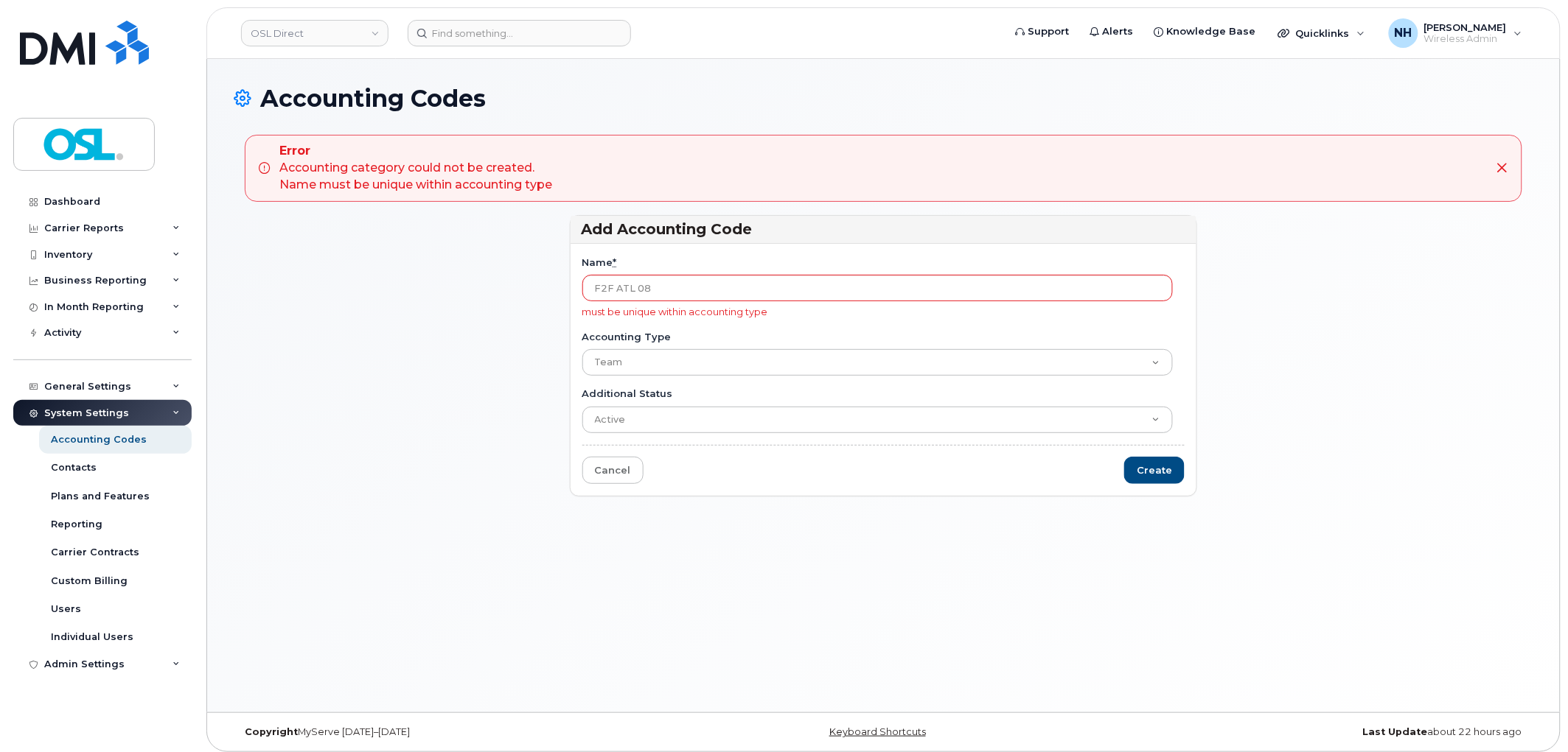
click at [665, 386] on form "Name * F2F ATL 08 must be unique within accounting type Accounting Type Team Ad…" at bounding box center [884, 369] width 603 height 228
click at [1155, 479] on input "Create" at bounding box center [1154, 470] width 60 height 27
type input "Saving..."
click at [829, 284] on input "F2F ATL 08" at bounding box center [878, 288] width 591 height 26
